Goal: Task Accomplishment & Management: Use online tool/utility

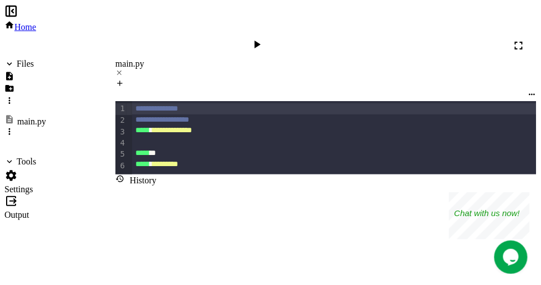
click at [17, 11] on icon at bounding box center [10, 10] width 13 height 13
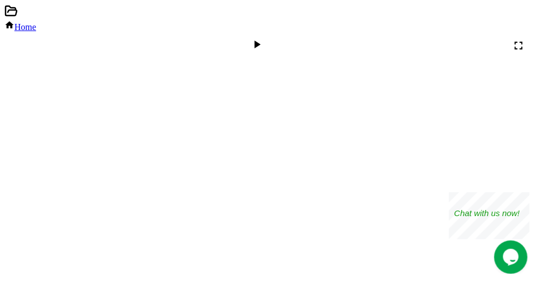
click at [17, 11] on icon at bounding box center [10, 10] width 13 height 13
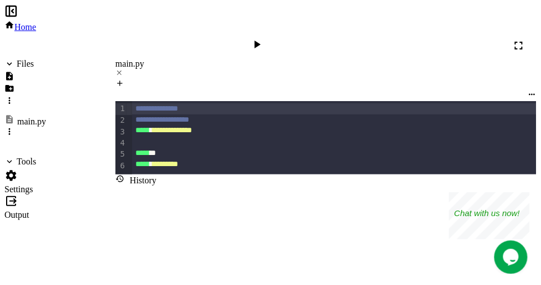
click at [17, 11] on icon at bounding box center [10, 10] width 13 height 13
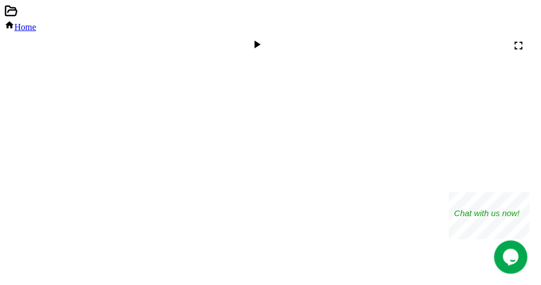
click at [512, 32] on div at bounding box center [258, 45] width 508 height 27
click at [522, 39] on icon at bounding box center [518, 45] width 13 height 13
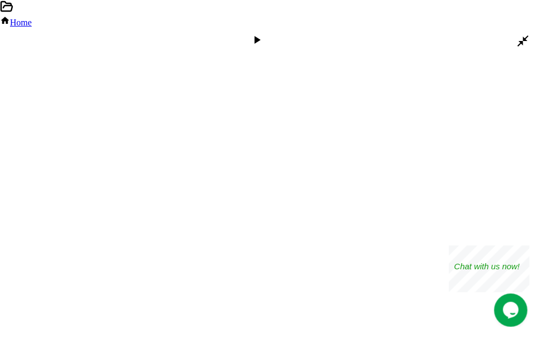
click at [522, 34] on icon at bounding box center [522, 40] width 13 height 13
